Goal: Contribute content: Add original content to the website for others to see

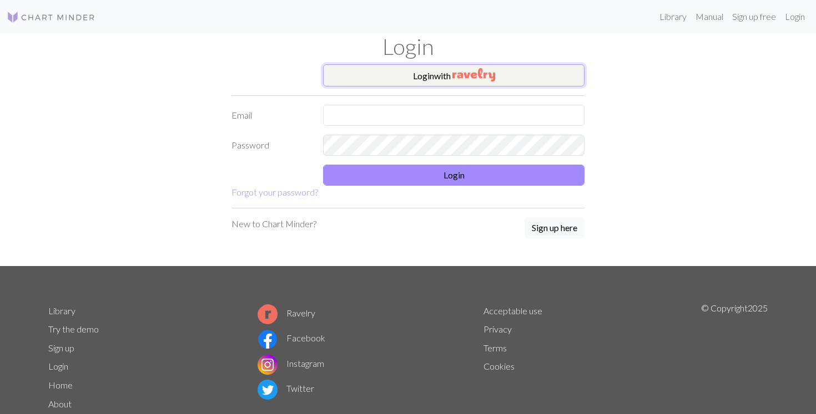
click at [403, 70] on button "Login with" at bounding box center [453, 75] width 261 height 22
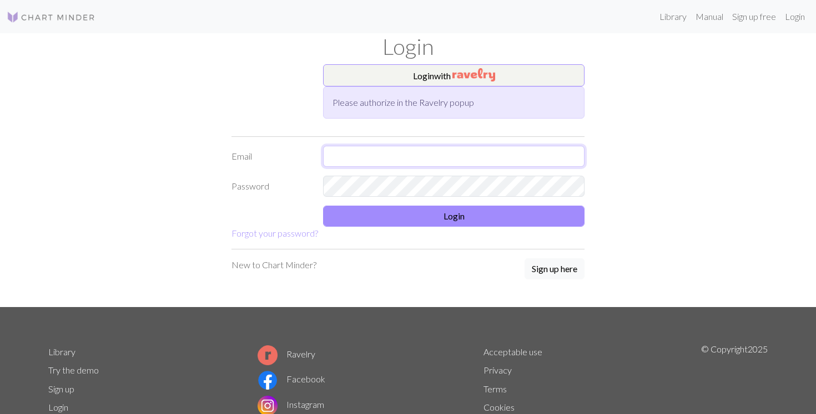
click at [363, 163] on input "text" at bounding box center [453, 156] width 261 height 21
type input "sonja.bots@gmail.com"
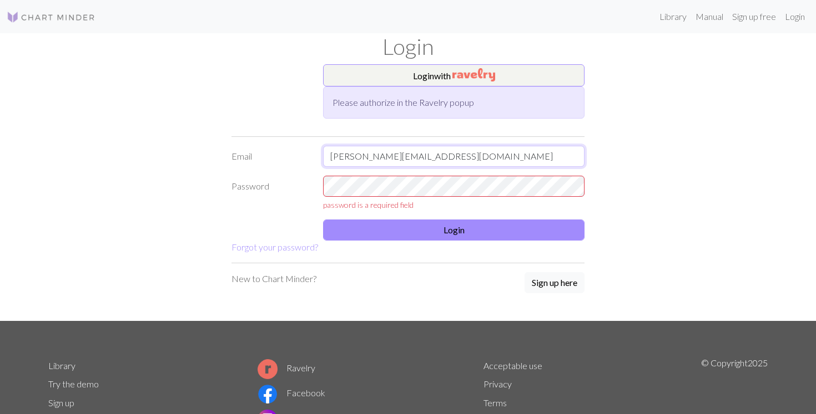
drag, startPoint x: 448, startPoint y: 153, endPoint x: 281, endPoint y: 156, distance: 166.5
click at [281, 156] on div "Email sonja.bots@gmail.com" at bounding box center [408, 156] width 366 height 21
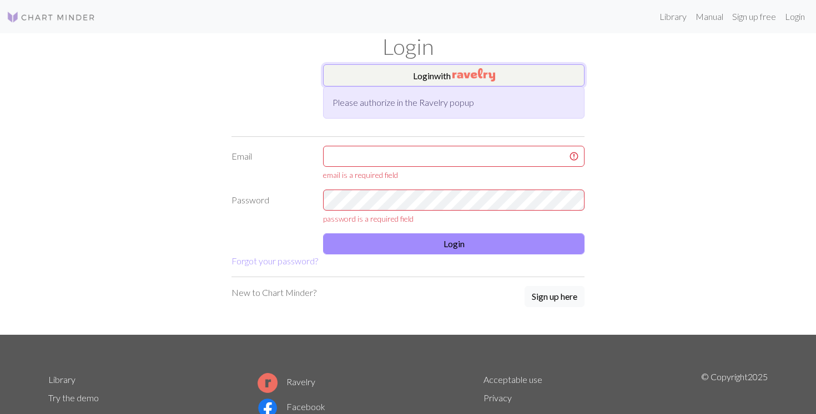
click at [433, 69] on button "Login with" at bounding box center [453, 75] width 261 height 22
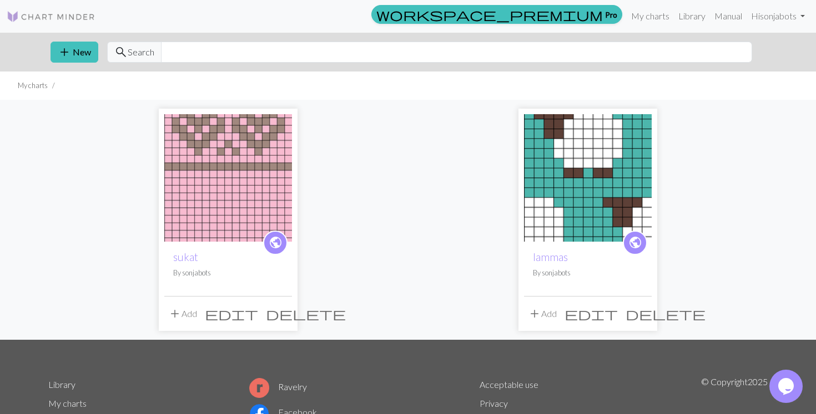
scroll to position [1, 0]
click at [188, 161] on img at bounding box center [228, 178] width 128 height 128
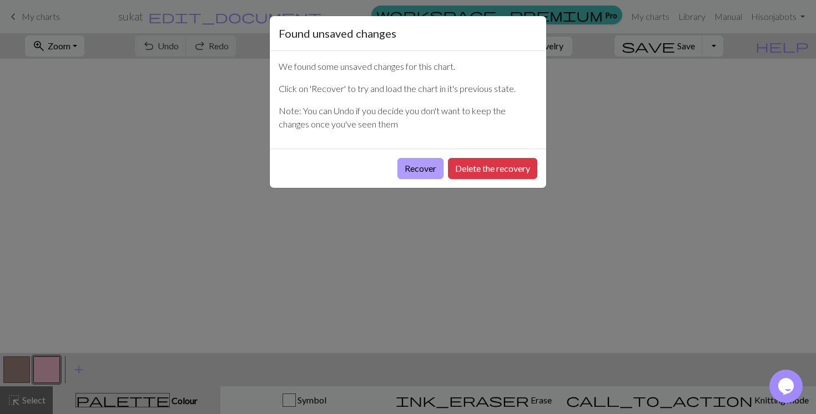
click at [417, 168] on button "Recover" at bounding box center [420, 168] width 46 height 21
click at [429, 167] on button "Recover" at bounding box center [420, 168] width 46 height 21
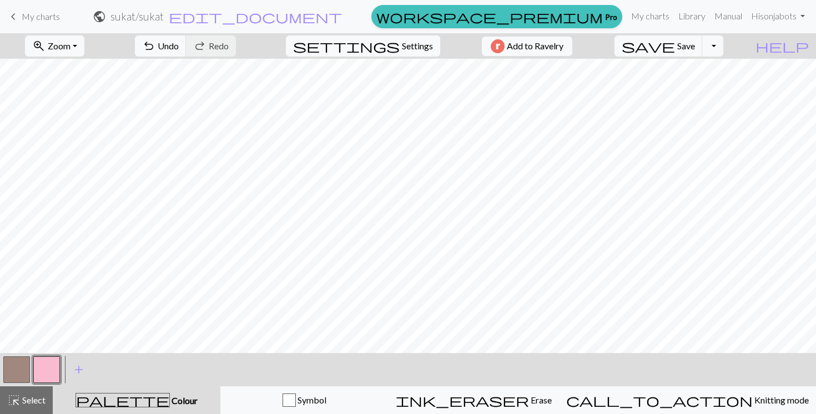
click at [13, 377] on button "button" at bounding box center [16, 370] width 27 height 27
click at [16, 405] on span "highlight_alt" at bounding box center [13, 401] width 13 height 16
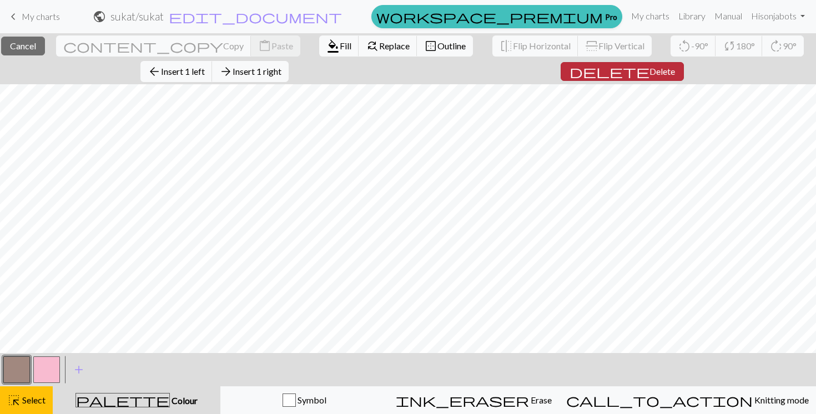
click at [649, 70] on span "Delete" at bounding box center [662, 71] width 26 height 11
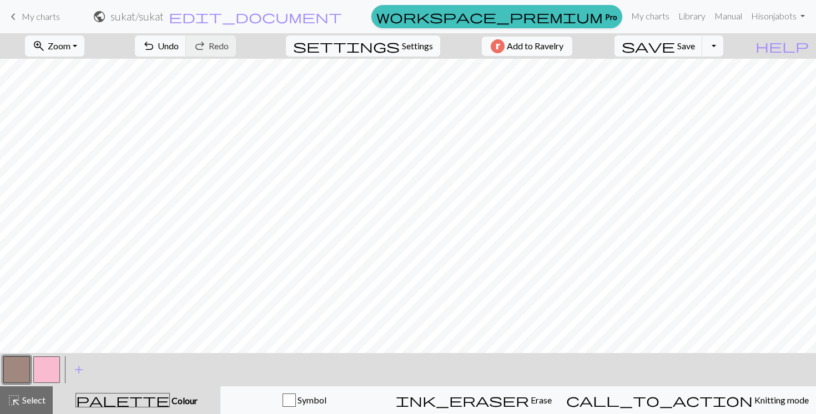
click at [46, 363] on button "button" at bounding box center [46, 370] width 27 height 27
click at [15, 358] on button "button" at bounding box center [16, 370] width 27 height 27
click at [43, 367] on button "button" at bounding box center [46, 370] width 27 height 27
click at [12, 364] on button "button" at bounding box center [16, 370] width 27 height 27
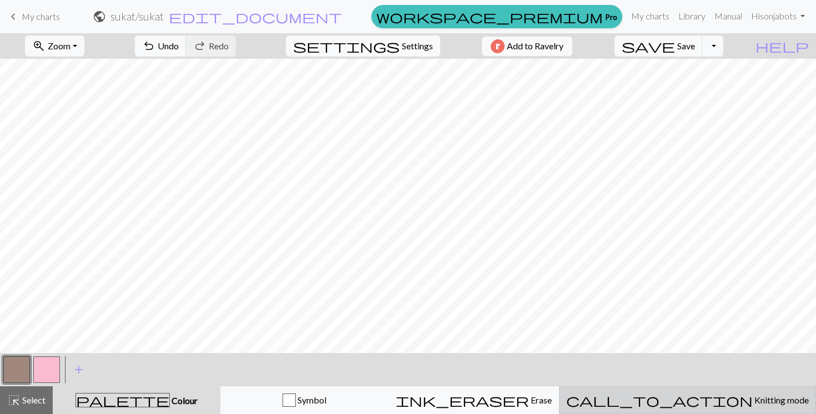
click at [752, 395] on span "Knitting mode" at bounding box center [780, 400] width 56 height 11
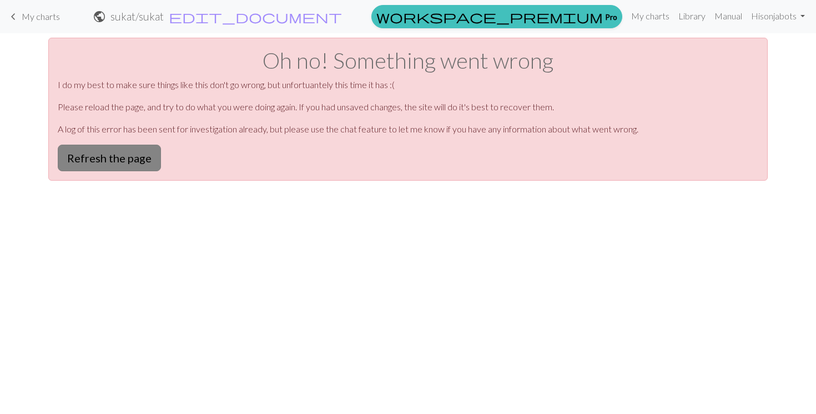
click at [96, 155] on button "Refresh the page" at bounding box center [109, 158] width 103 height 27
click at [159, 160] on div "Oh no! Something went wrong I do my best to make sure things like this don't go…" at bounding box center [407, 109] width 719 height 143
click at [42, 14] on span "My charts" at bounding box center [41, 16] width 38 height 11
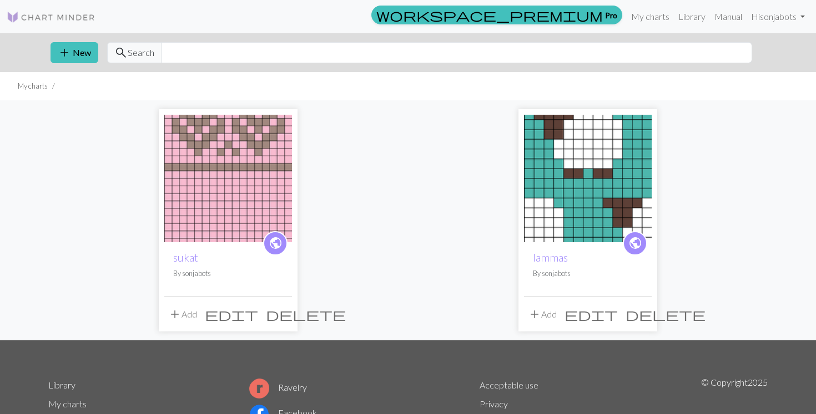
click at [215, 186] on img at bounding box center [228, 179] width 128 height 128
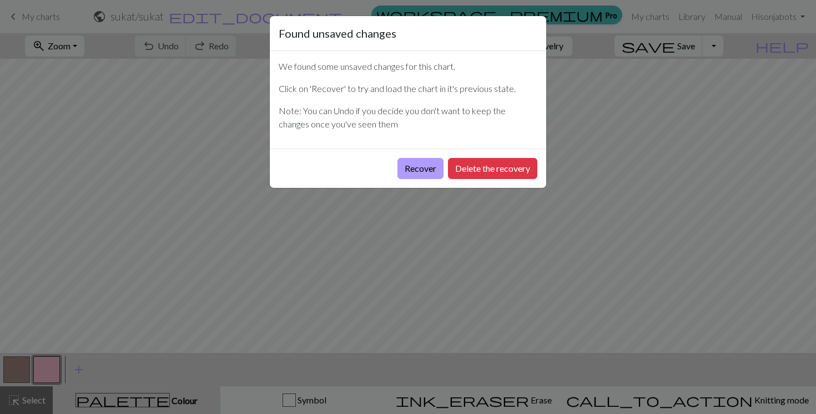
click at [411, 170] on button "Recover" at bounding box center [420, 168] width 46 height 21
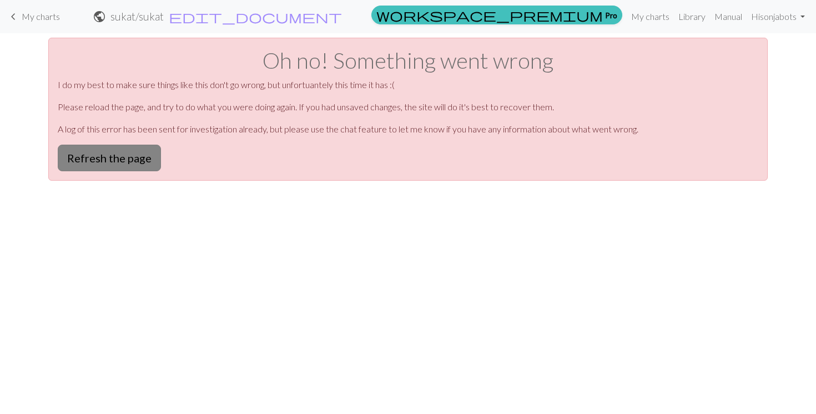
click at [124, 169] on button "Refresh the page" at bounding box center [109, 158] width 103 height 27
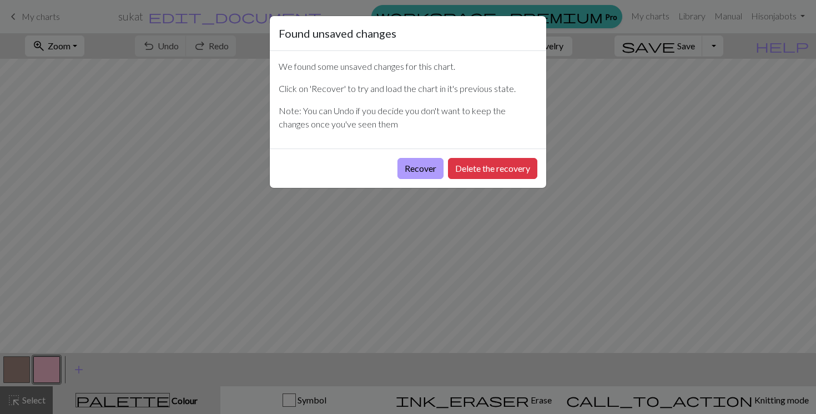
click at [427, 171] on button "Recover" at bounding box center [420, 168] width 46 height 21
click at [469, 168] on button "Delete the recovery" at bounding box center [492, 168] width 89 height 21
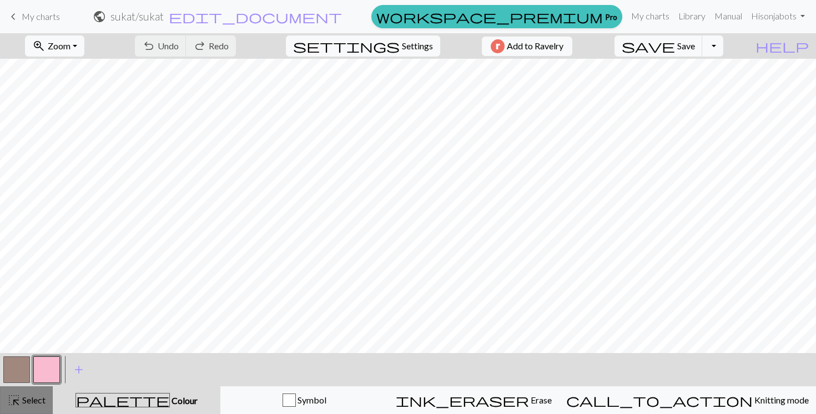
click at [26, 399] on span "Select" at bounding box center [33, 400] width 25 height 11
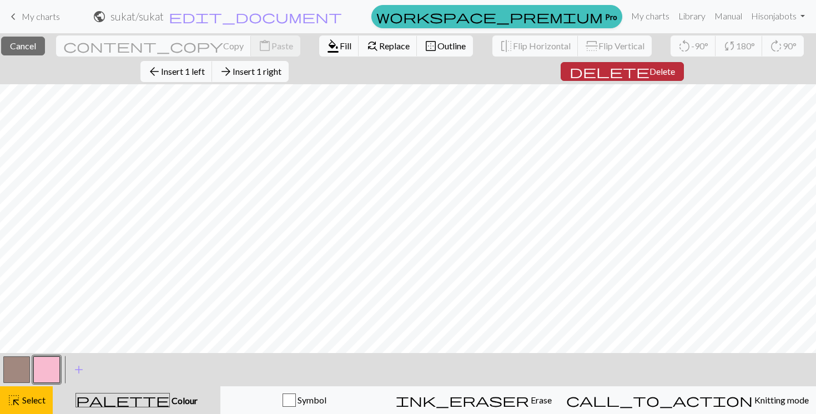
click at [649, 75] on span "Delete" at bounding box center [662, 71] width 26 height 11
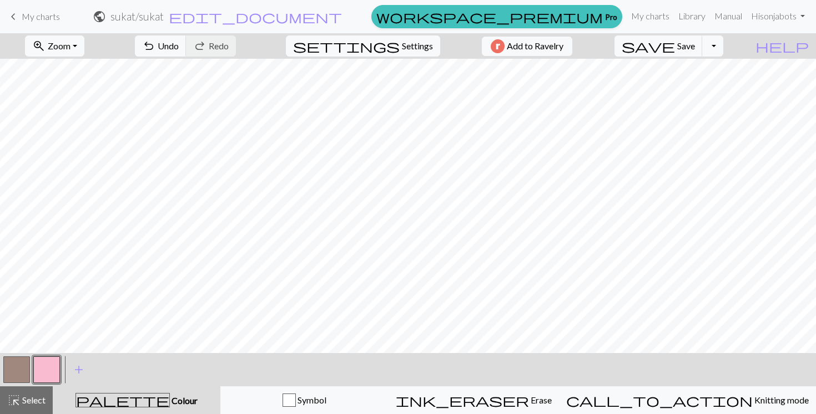
click at [24, 373] on button "button" at bounding box center [16, 370] width 27 height 27
click at [38, 365] on button "button" at bounding box center [46, 370] width 27 height 27
click at [17, 362] on button "button" at bounding box center [16, 370] width 27 height 27
click at [695, 45] on span "Save" at bounding box center [686, 46] width 18 height 11
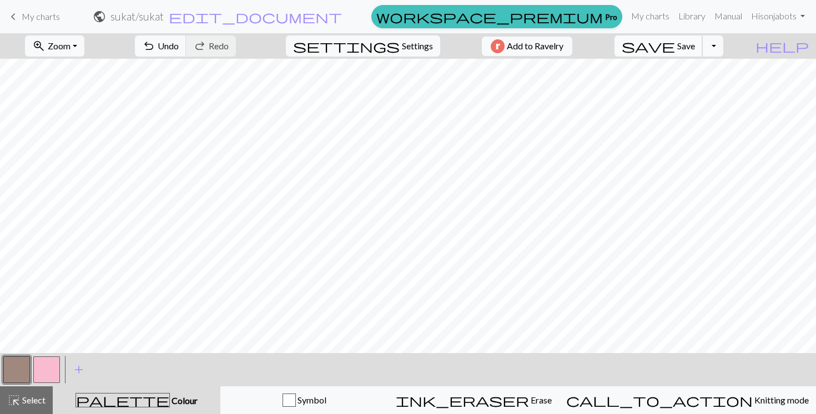
click at [695, 45] on span "Save" at bounding box center [686, 46] width 18 height 11
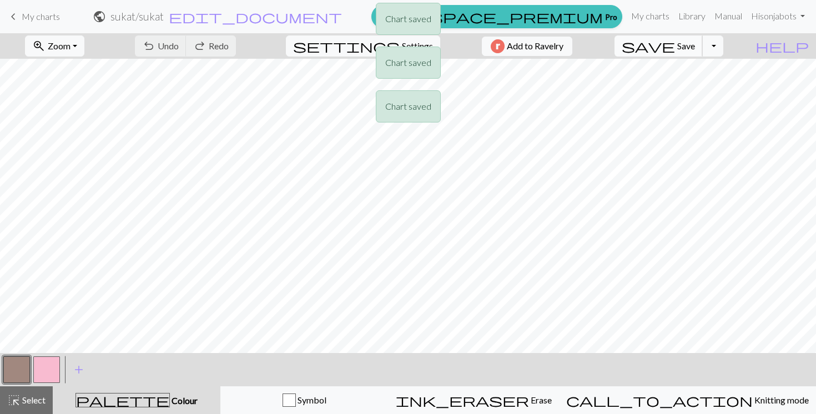
click at [699, 45] on div "Chart saved Chart saved Chart saved" at bounding box center [408, 65] width 816 height 131
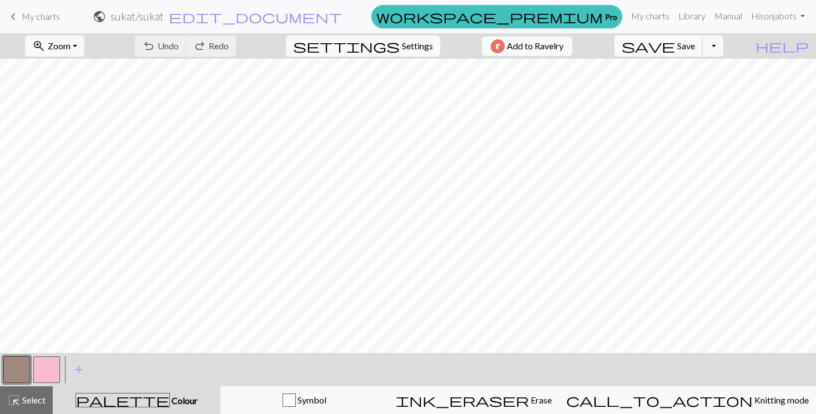
click at [695, 45] on span "Save" at bounding box center [686, 46] width 18 height 11
click at [730, 41] on div "Chart saved Chart saved" at bounding box center [408, 44] width 816 height 88
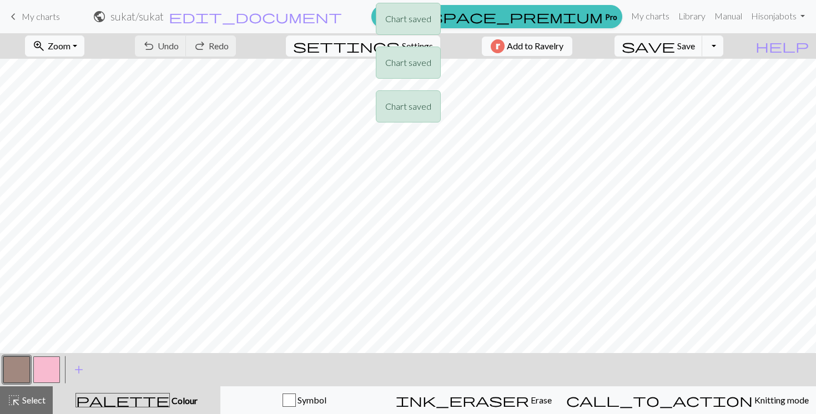
click at [695, 47] on div "Chart saved Chart saved Chart saved" at bounding box center [408, 65] width 816 height 131
click at [695, 47] on div "Chart saved Chart saved Chart saved Chart saved" at bounding box center [408, 87] width 816 height 175
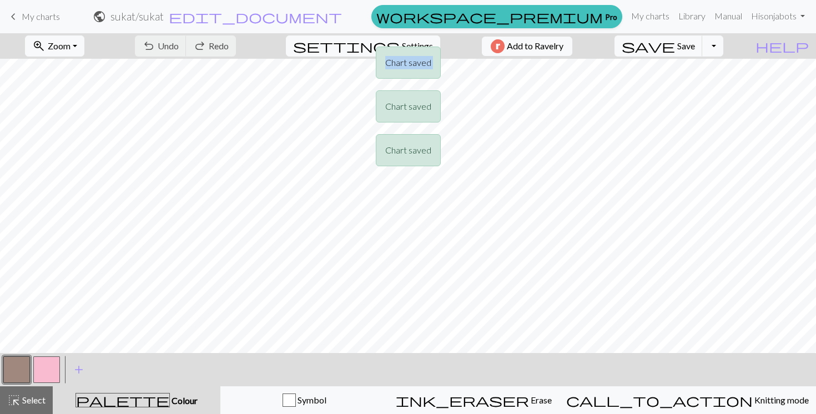
click at [695, 47] on div "Chart saved Chart saved Chart saved Chart saved" at bounding box center [408, 87] width 816 height 175
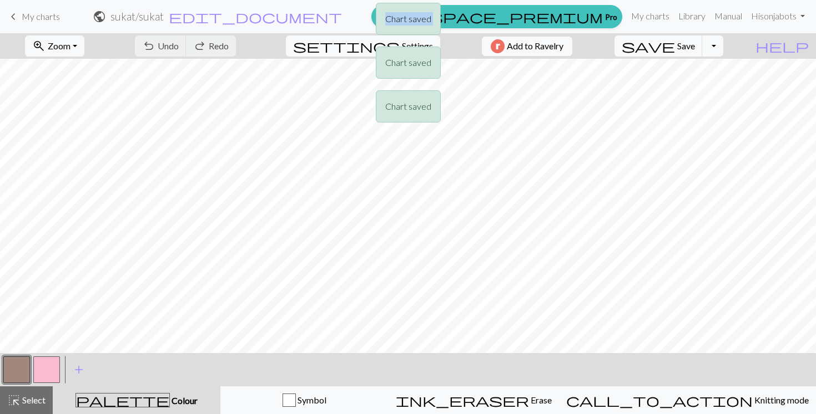
click at [695, 47] on div "Chart saved Chart saved Chart saved" at bounding box center [408, 65] width 816 height 131
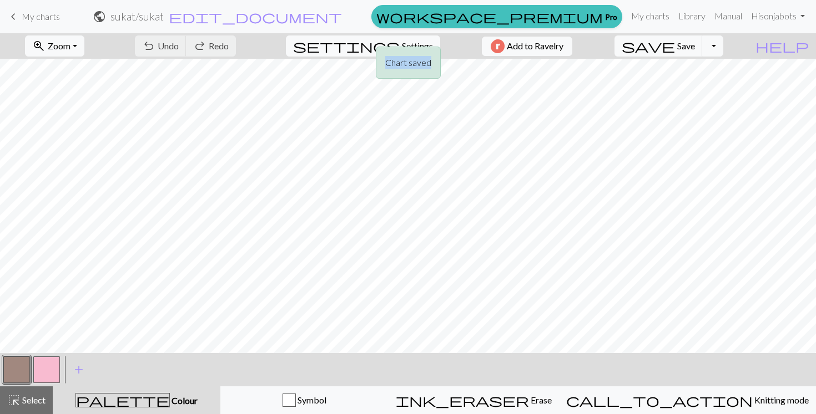
click at [695, 47] on div "Chart saved Chart saved" at bounding box center [408, 44] width 816 height 88
click at [675, 47] on span "save" at bounding box center [647, 46] width 53 height 16
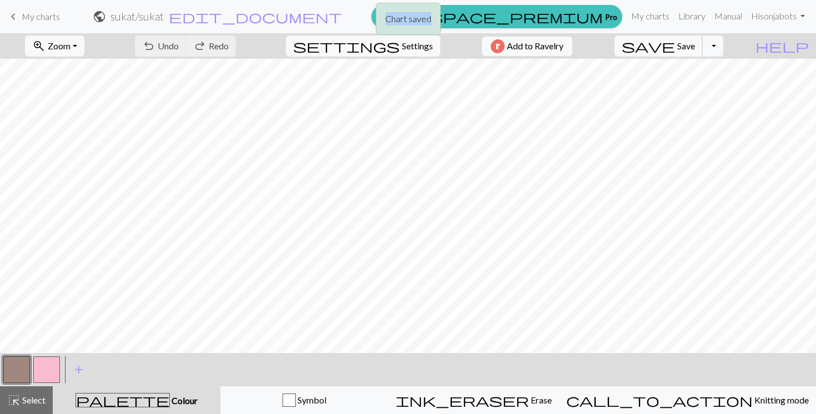
click at [675, 47] on span "save" at bounding box center [647, 46] width 53 height 16
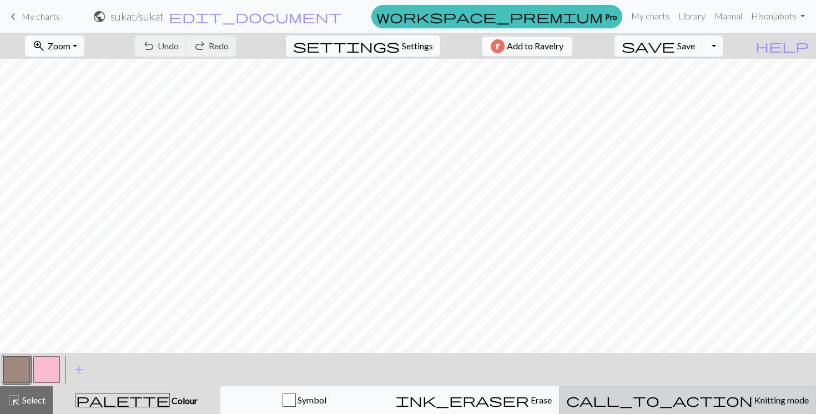
click at [752, 403] on span "Knitting mode" at bounding box center [780, 400] width 56 height 11
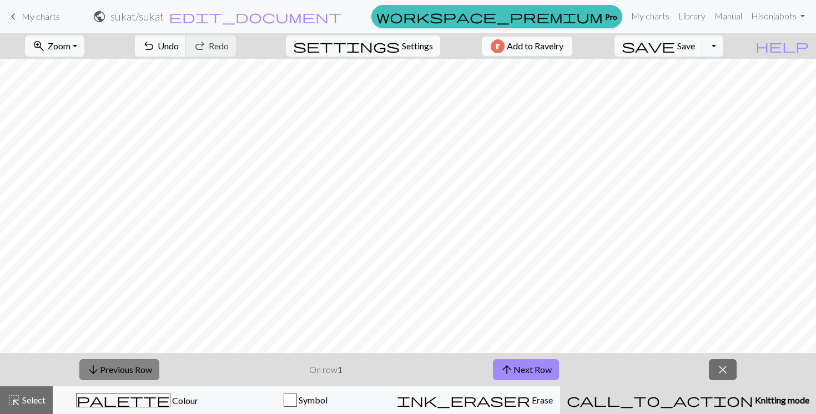
click at [112, 368] on button "arrow_downward Previous Row" at bounding box center [119, 370] width 80 height 21
click at [525, 365] on button "arrow_upward Next Row" at bounding box center [526, 370] width 66 height 21
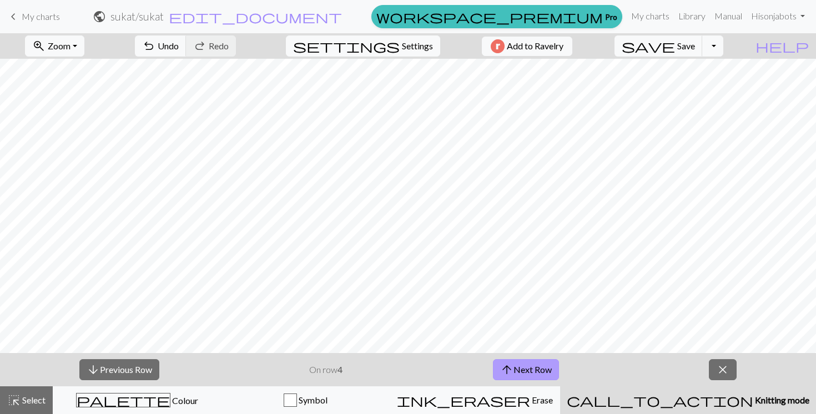
click at [525, 365] on button "arrow_upward Next Row" at bounding box center [526, 370] width 66 height 21
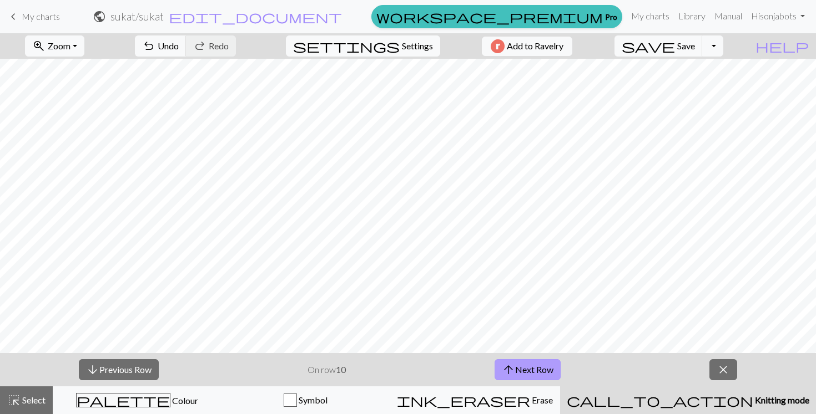
click at [525, 365] on button "arrow_upward Next Row" at bounding box center [527, 370] width 66 height 21
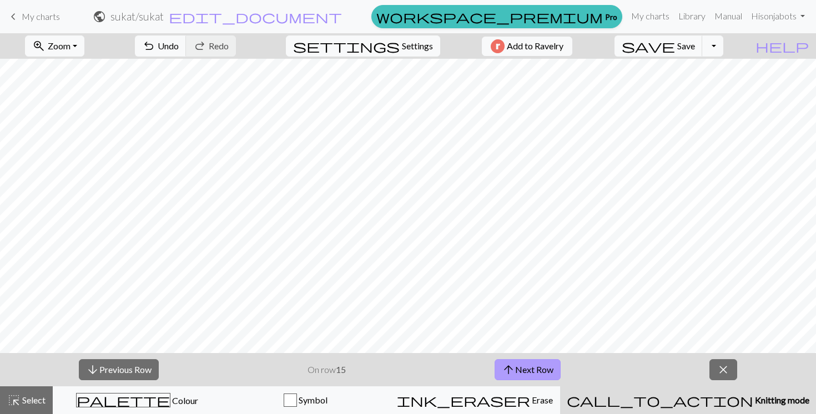
click at [525, 365] on button "arrow_upward Next Row" at bounding box center [527, 370] width 66 height 21
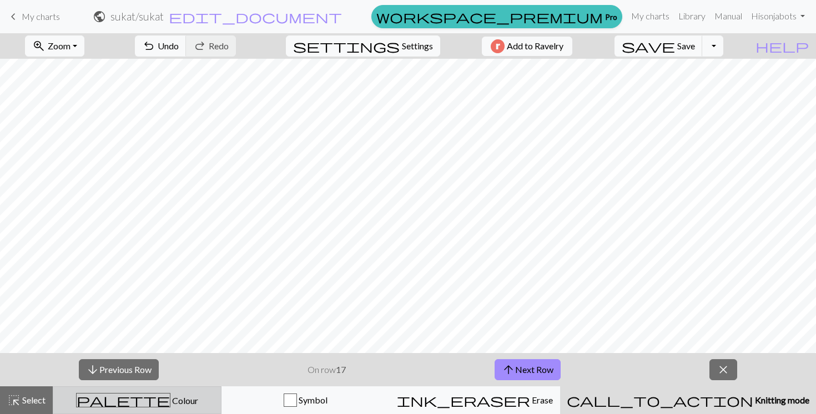
click at [141, 409] on button "palette Colour Colour" at bounding box center [137, 401] width 169 height 28
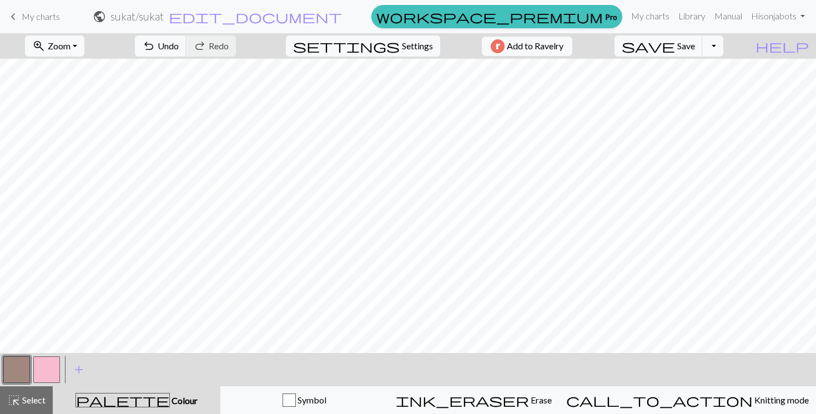
click at [48, 370] on button "button" at bounding box center [46, 370] width 27 height 27
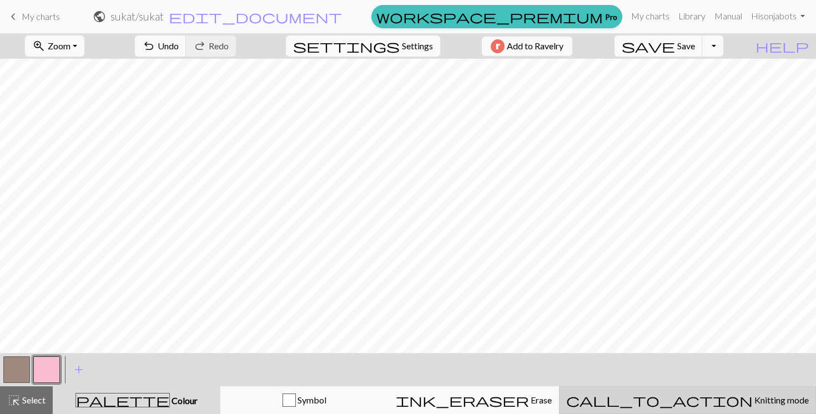
click at [694, 397] on span "call_to_action" at bounding box center [659, 401] width 186 height 16
